Goal: Task Accomplishment & Management: Manage account settings

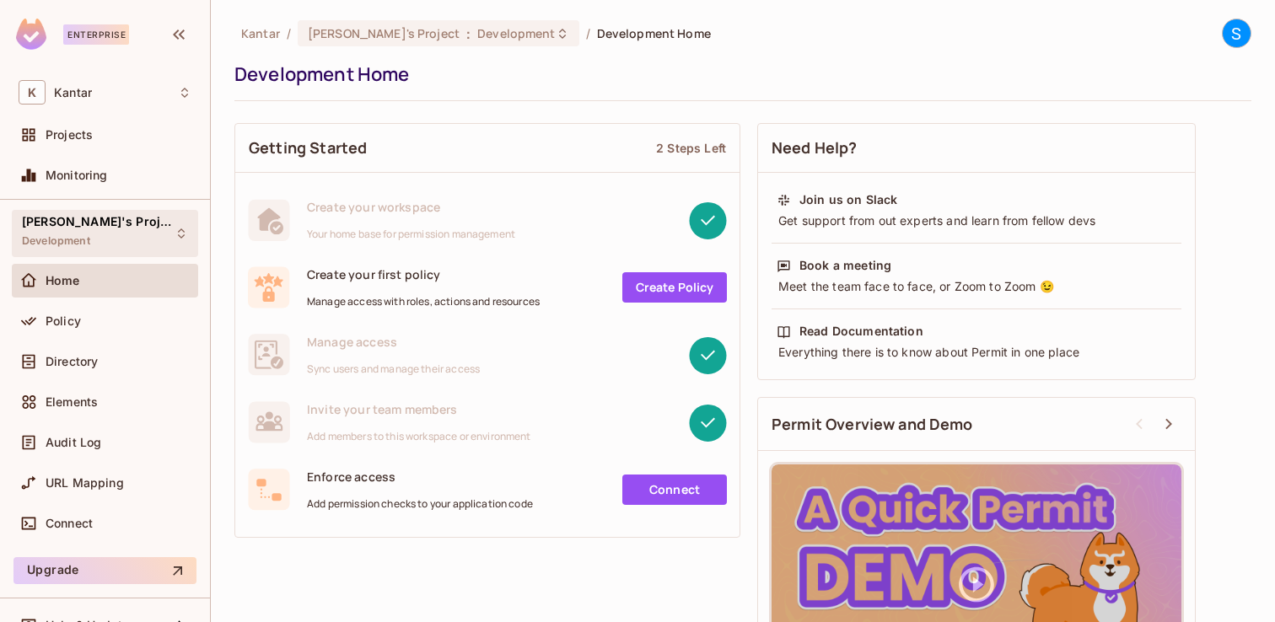
click at [183, 237] on icon at bounding box center [181, 233] width 13 height 13
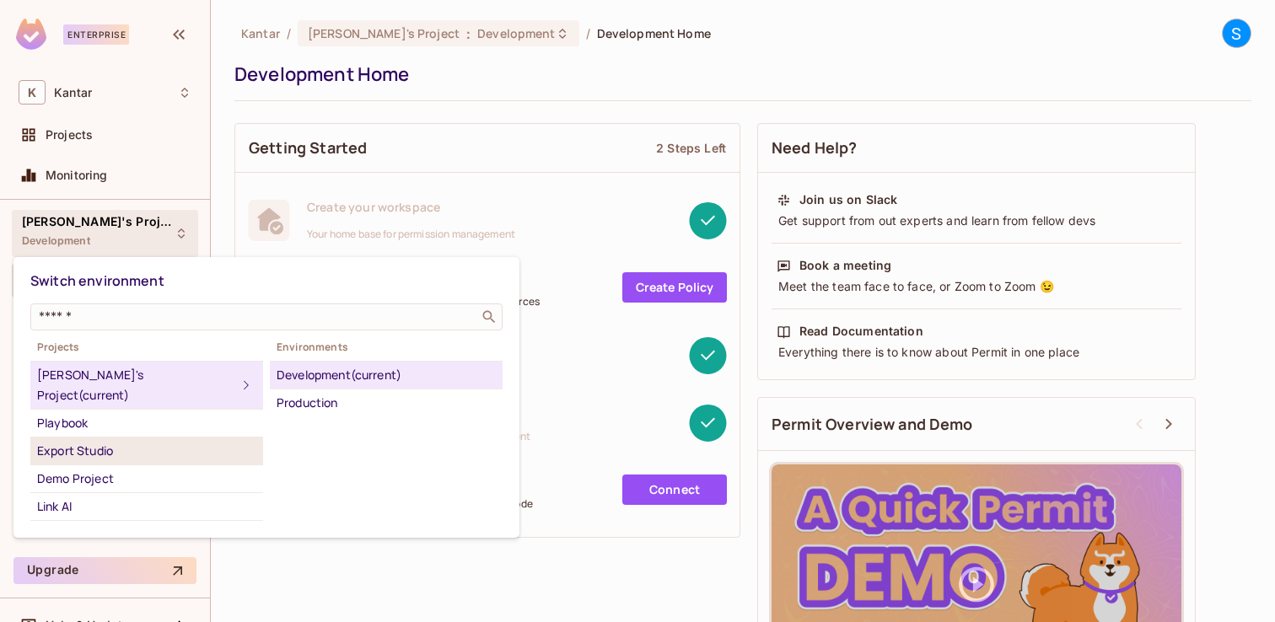
click at [102, 441] on div "Export Studio" at bounding box center [146, 451] width 219 height 20
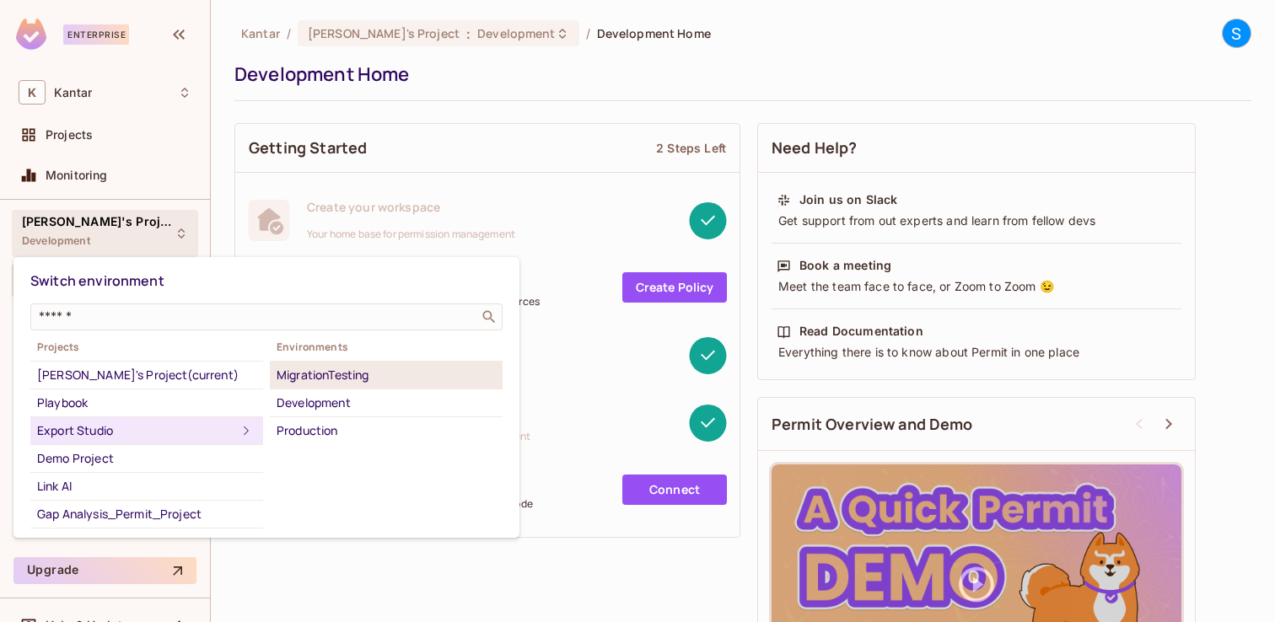
click at [313, 373] on div "MigrationTesting" at bounding box center [386, 375] width 219 height 20
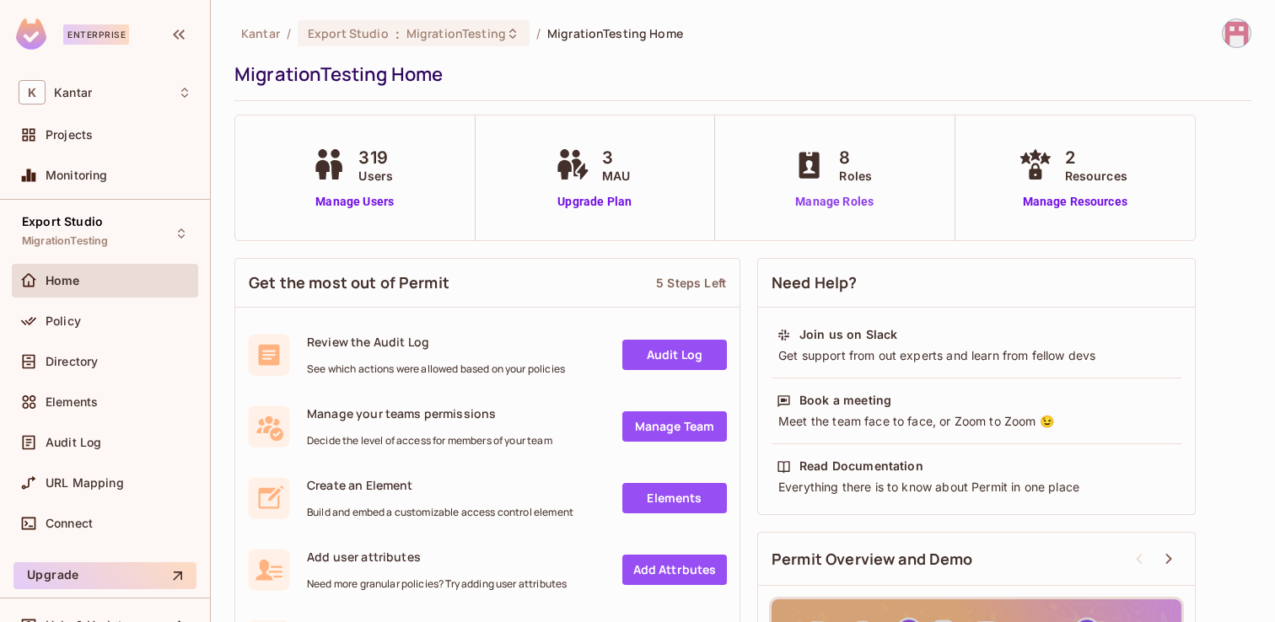
click at [830, 203] on link "Manage Roles" at bounding box center [834, 202] width 92 height 18
